Goal: Share content

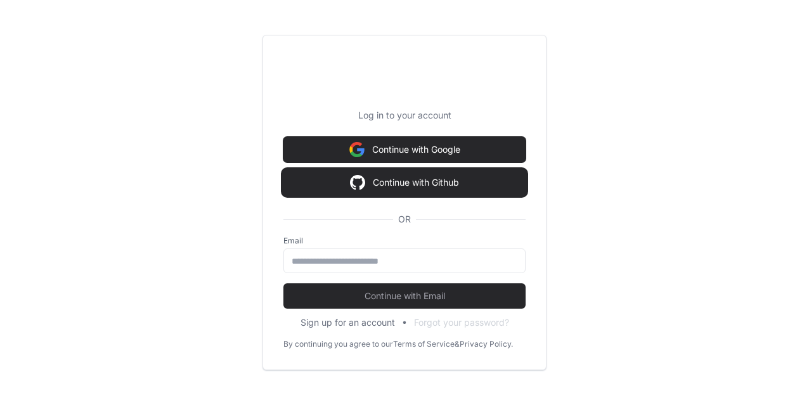
click at [402, 190] on button "Continue with Github" at bounding box center [404, 182] width 242 height 25
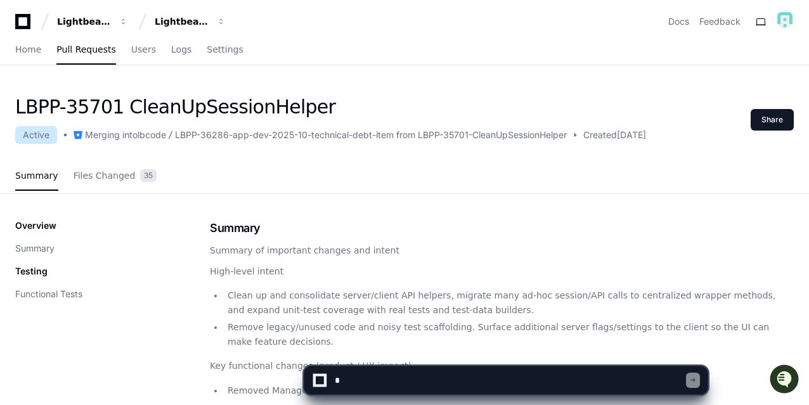
click at [399, 379] on textarea at bounding box center [509, 380] width 354 height 28
type textarea "**********"
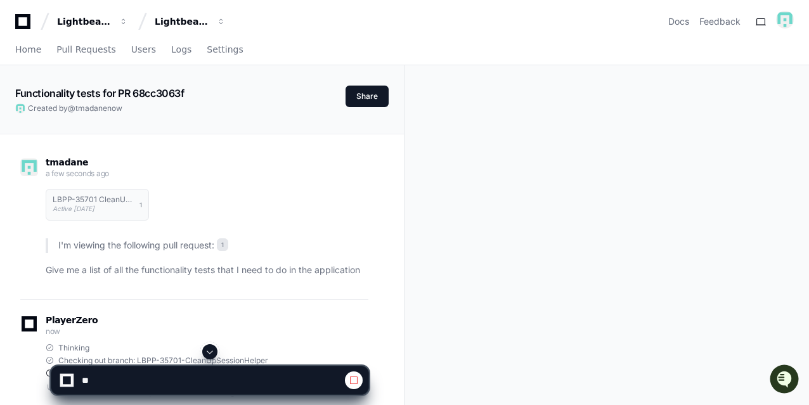
click at [209, 349] on span at bounding box center [210, 352] width 10 height 10
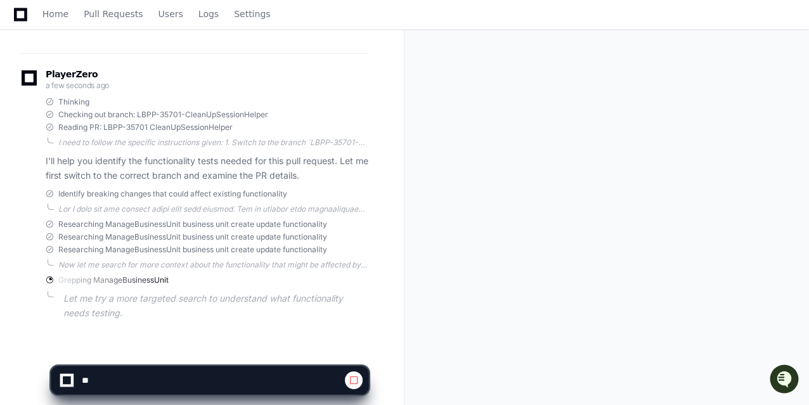
scroll to position [259, 0]
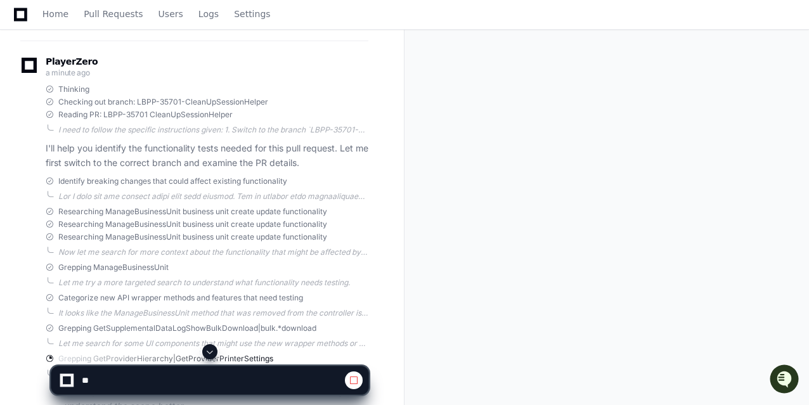
click at [206, 348] on span at bounding box center [210, 352] width 10 height 10
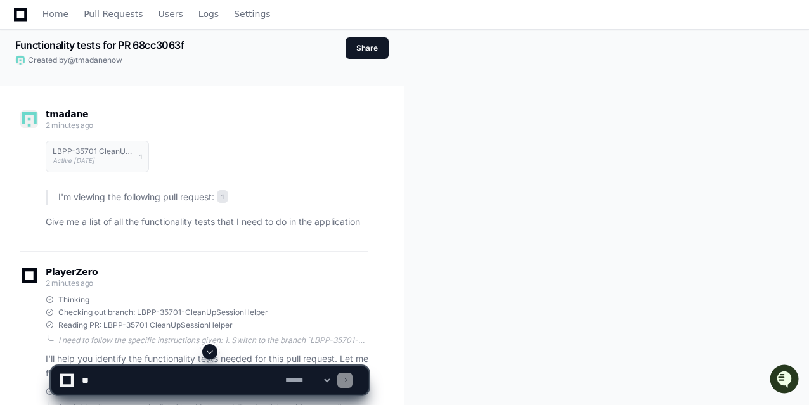
scroll to position [0, 0]
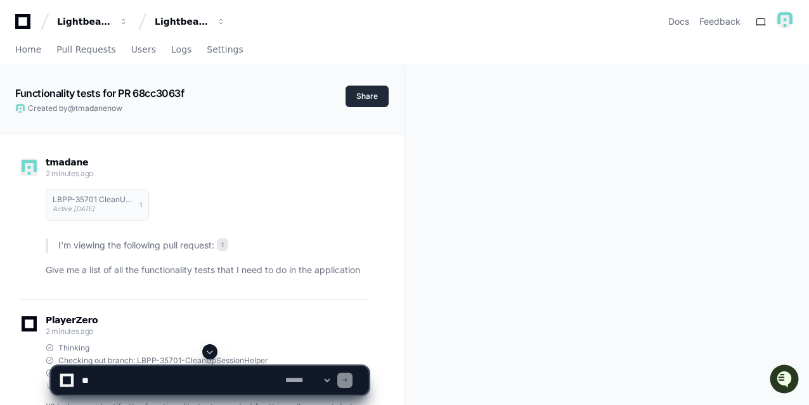
click at [356, 96] on button "Share" at bounding box center [367, 97] width 43 height 22
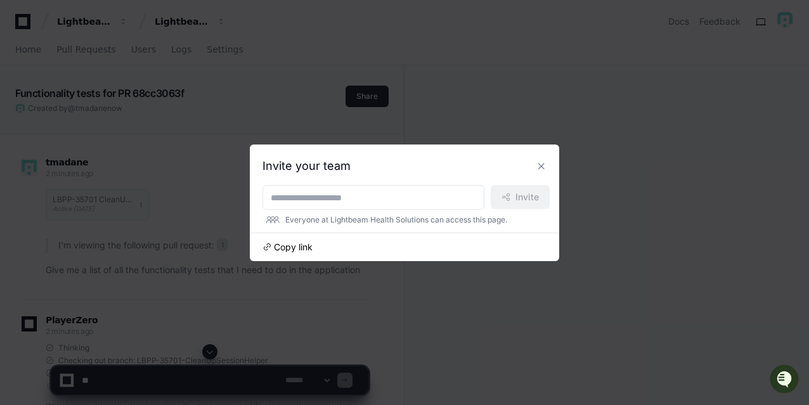
click at [300, 245] on span "Copy link" at bounding box center [293, 247] width 39 height 13
click at [541, 159] on button at bounding box center [541, 166] width 20 height 20
